Goal: Information Seeking & Learning: Learn about a topic

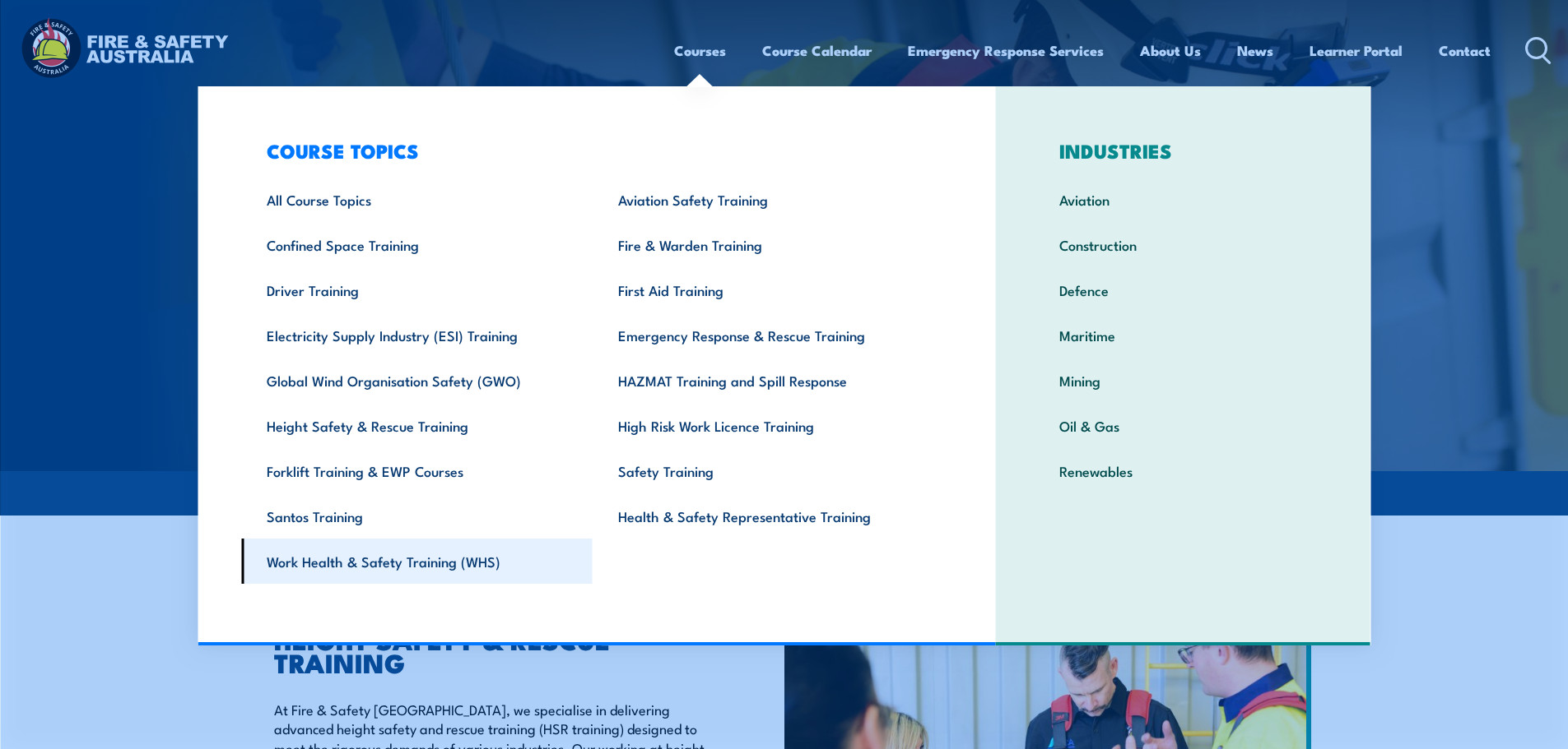
click at [469, 553] on link "Work Health & Safety Training (WHS)" at bounding box center [417, 562] width 351 height 46
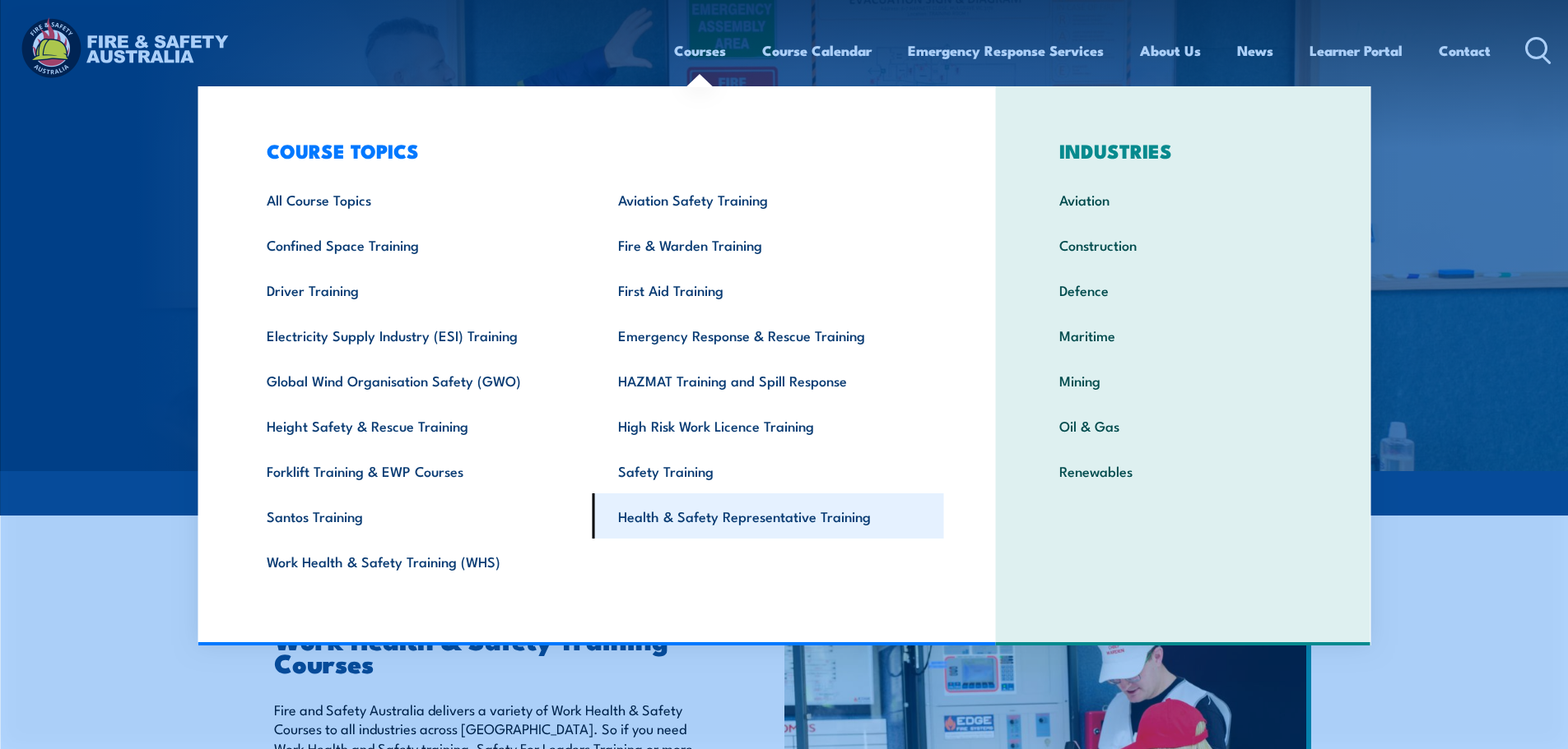
click at [712, 520] on link "Health & Safety Representative Training" at bounding box center [768, 516] width 351 height 46
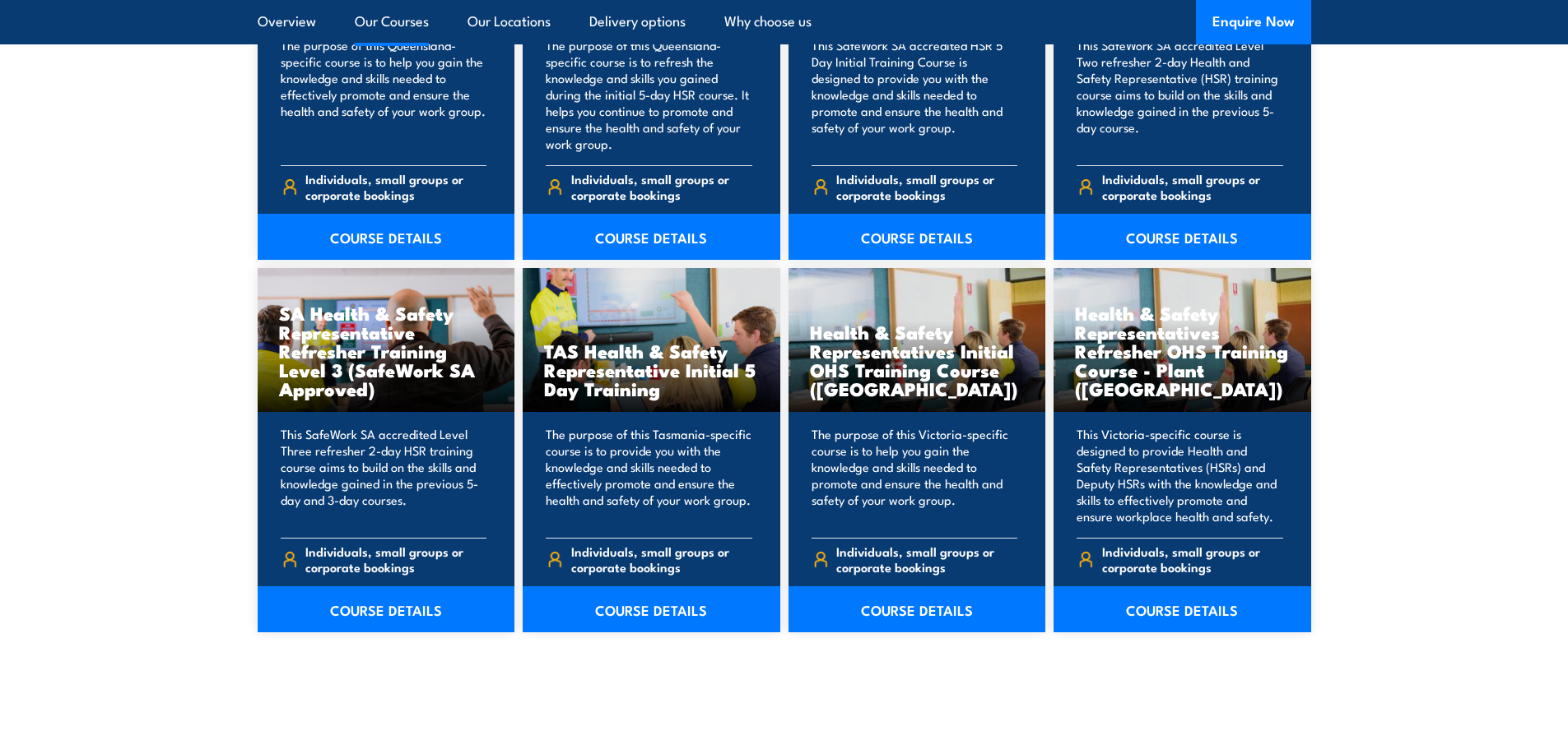
scroll to position [2303, 0]
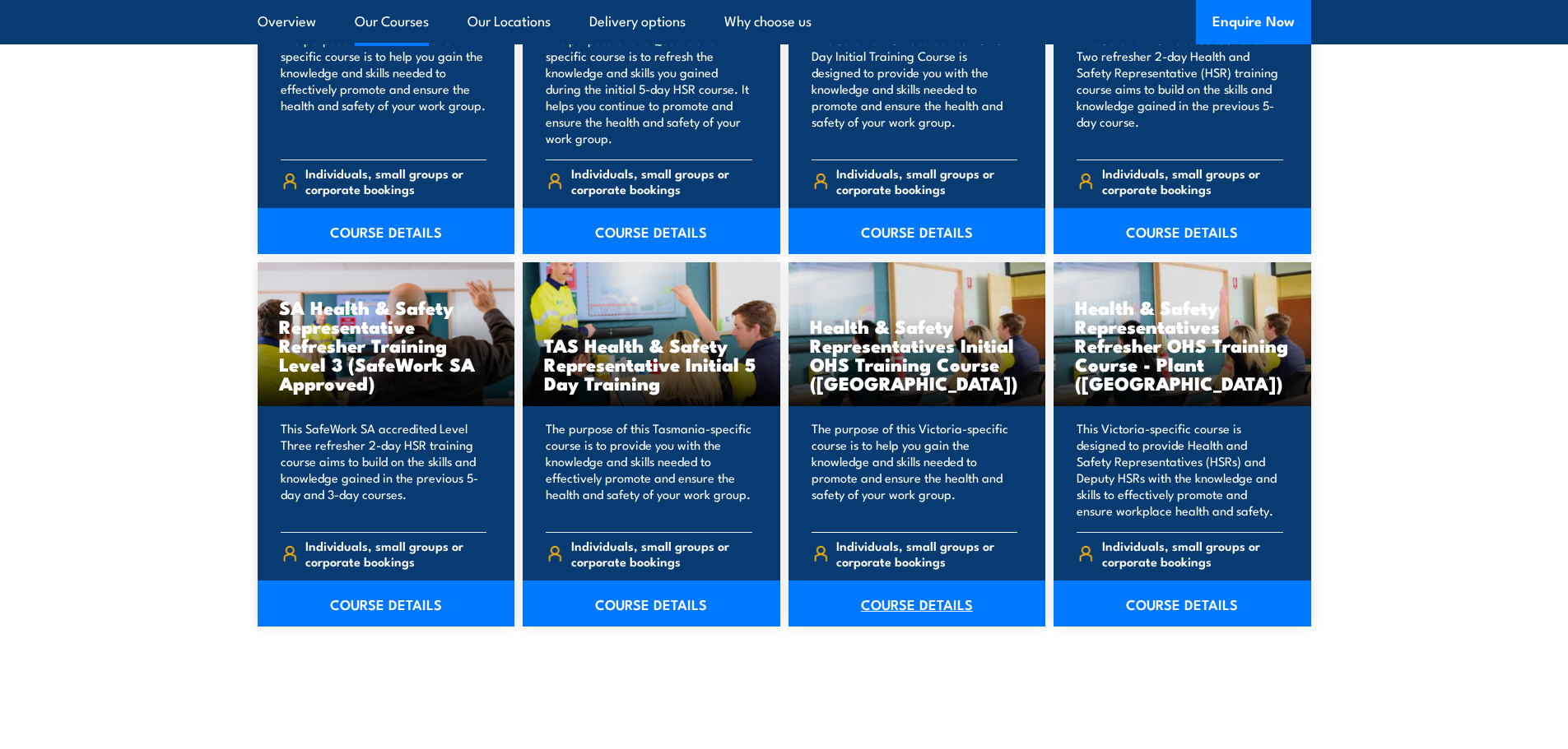
click at [934, 611] on link "COURSE DETAILS" at bounding box center [916, 604] width 257 height 47
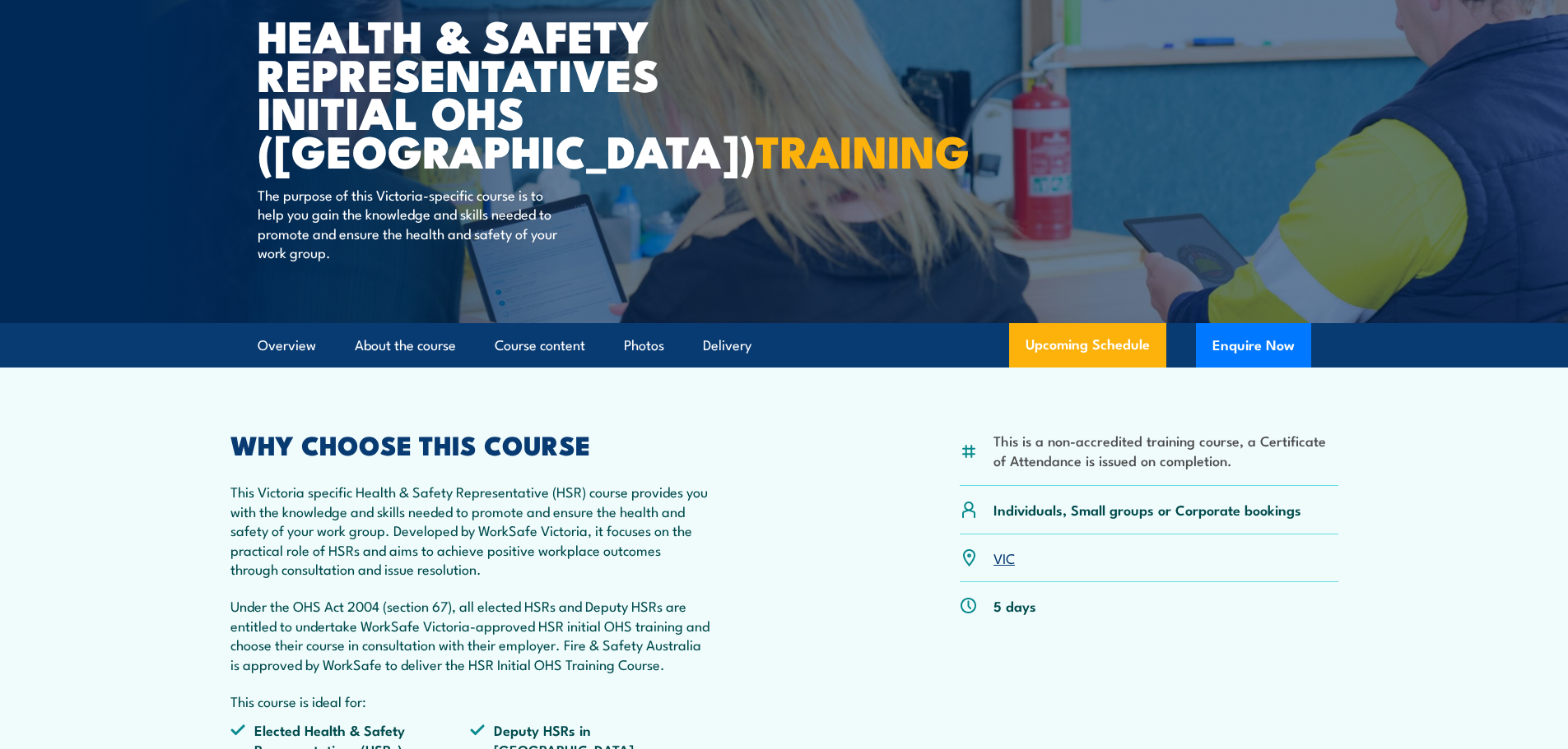
scroll to position [164, 0]
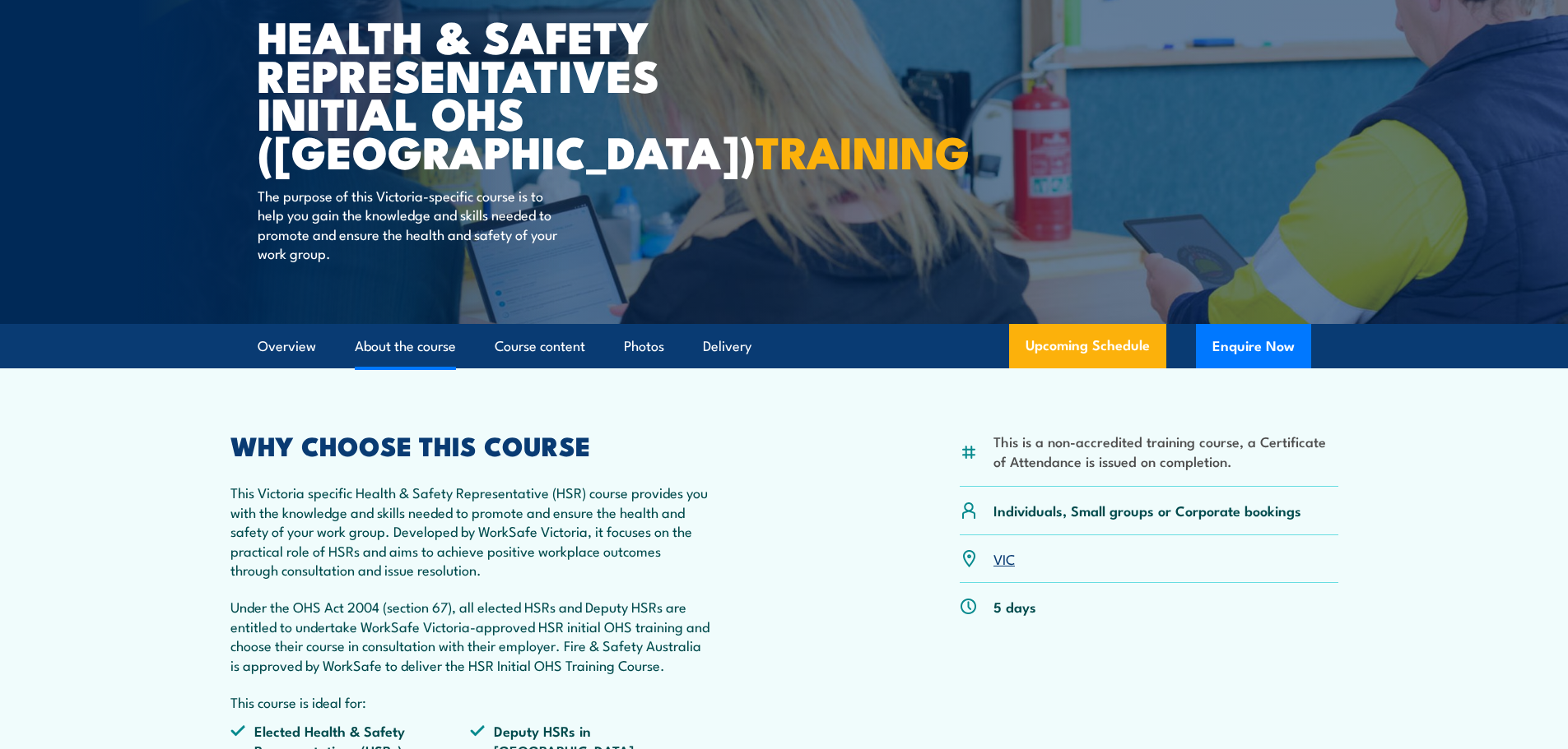
click at [375, 354] on link "About the course" at bounding box center [405, 346] width 102 height 44
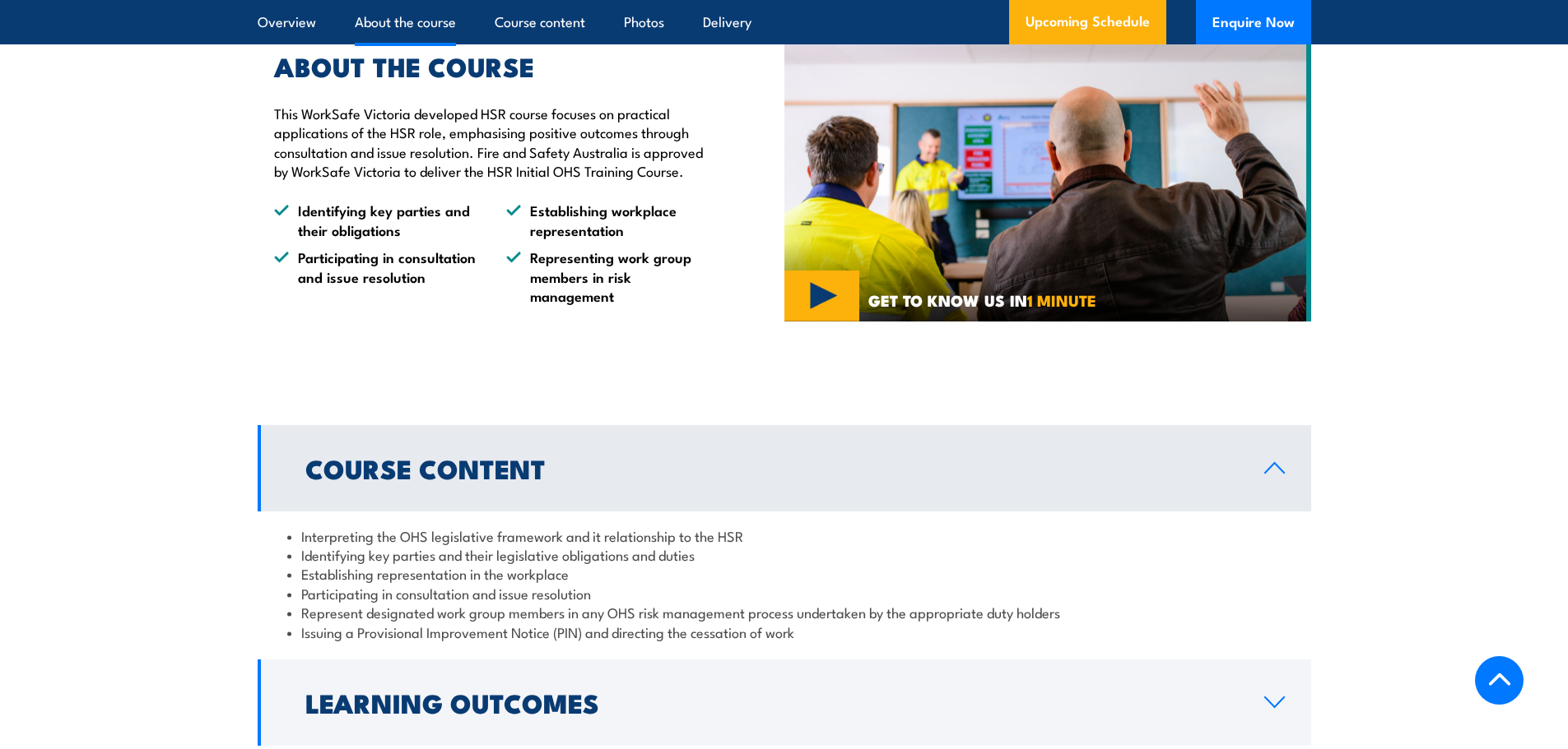
scroll to position [1393, 0]
